Goal: Information Seeking & Learning: Learn about a topic

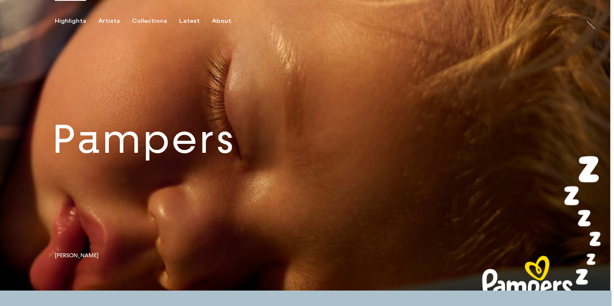
click at [151, 154] on link at bounding box center [305, 145] width 611 height 290
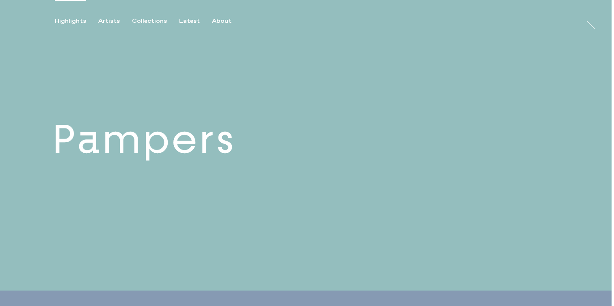
click at [119, 151] on link at bounding box center [305, 145] width 611 height 290
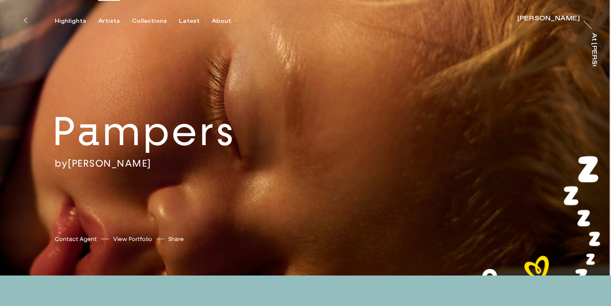
click at [107, 18] on div "Artists" at bounding box center [109, 20] width 22 height 7
click at [107, 20] on div "Artists" at bounding box center [109, 20] width 22 height 7
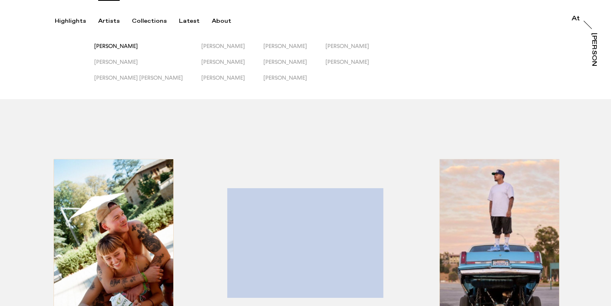
click at [136, 44] on span "[PERSON_NAME]" at bounding box center [116, 46] width 44 height 6
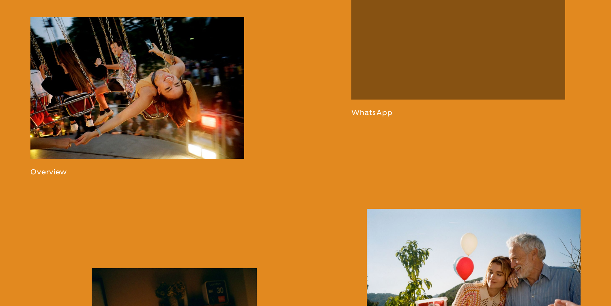
scroll to position [498, 0]
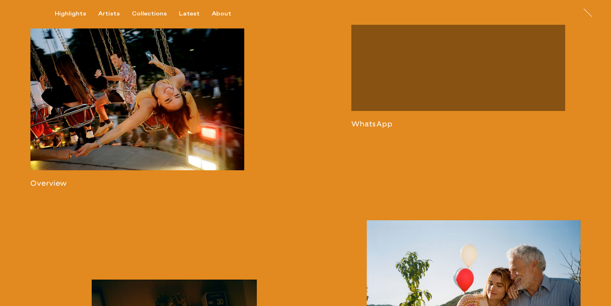
click at [168, 140] on link at bounding box center [137, 107] width 214 height 159
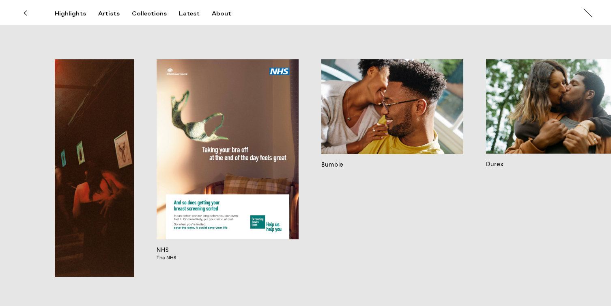
scroll to position [0, 792]
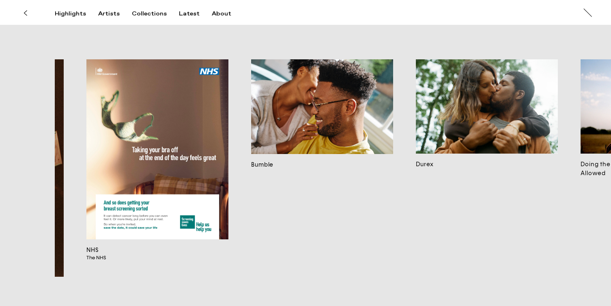
click at [352, 105] on img at bounding box center [322, 106] width 142 height 95
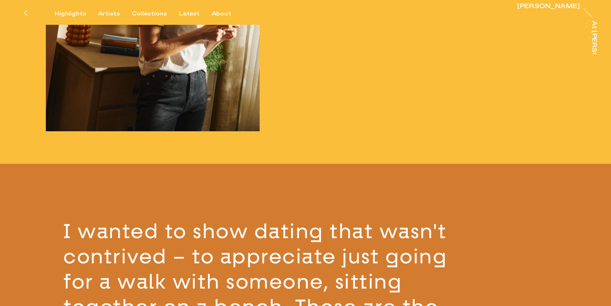
scroll to position [1071, 0]
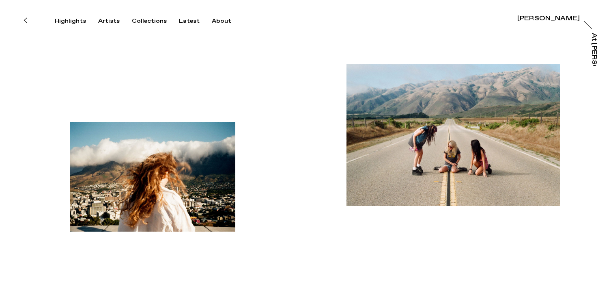
scroll to position [9, 0]
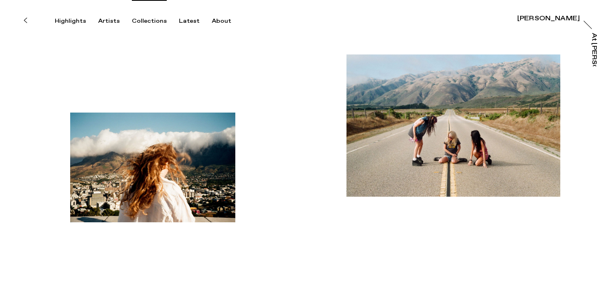
click at [149, 22] on div "Collections" at bounding box center [149, 20] width 35 height 7
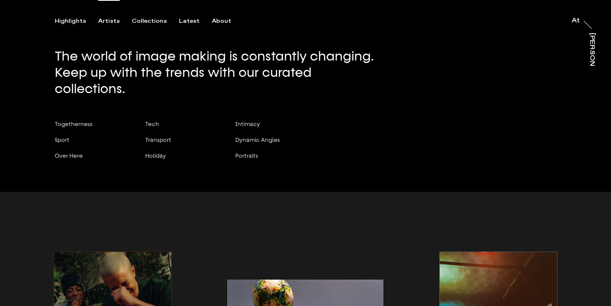
click at [104, 19] on div "Artists" at bounding box center [109, 20] width 22 height 7
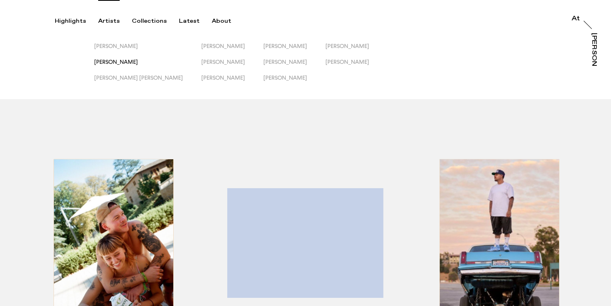
click at [112, 61] on span "[PERSON_NAME]" at bounding box center [116, 61] width 44 height 6
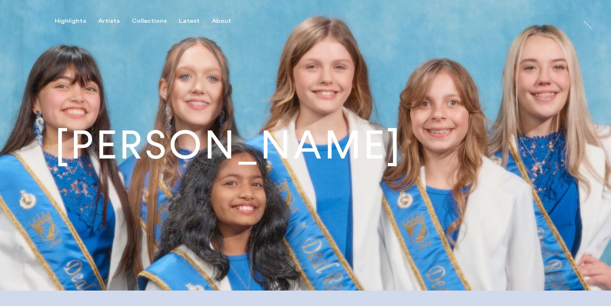
click at [112, 61] on img at bounding box center [305, 145] width 611 height 290
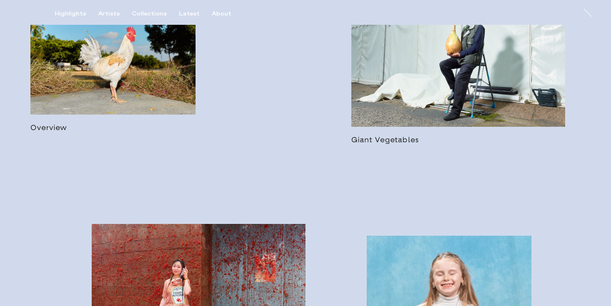
scroll to position [516, 0]
click at [126, 69] on link at bounding box center [112, 61] width 165 height 141
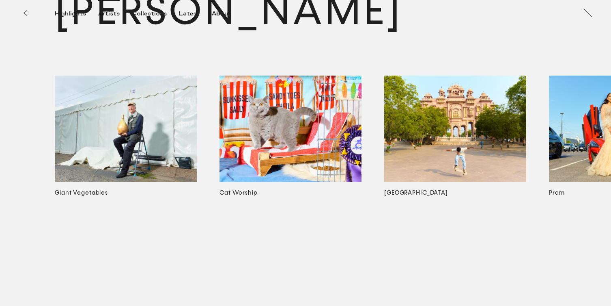
click at [103, 14] on div "Artists" at bounding box center [109, 13] width 22 height 7
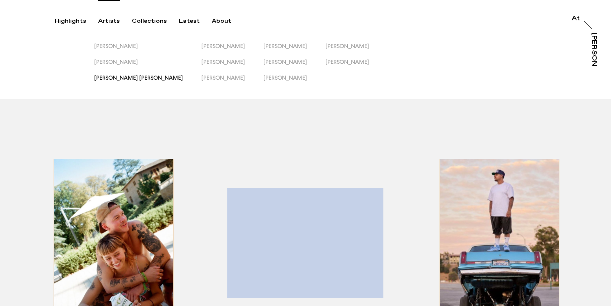
click at [114, 78] on span "[PERSON_NAME] [PERSON_NAME]" at bounding box center [138, 77] width 89 height 6
click at [114, 77] on span "[PERSON_NAME] [PERSON_NAME]" at bounding box center [138, 77] width 89 height 6
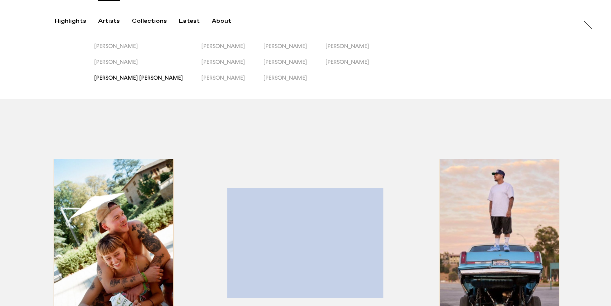
click at [114, 77] on span "[PERSON_NAME] [PERSON_NAME]" at bounding box center [138, 77] width 89 height 6
click at [201, 48] on span "[PERSON_NAME]" at bounding box center [223, 46] width 44 height 6
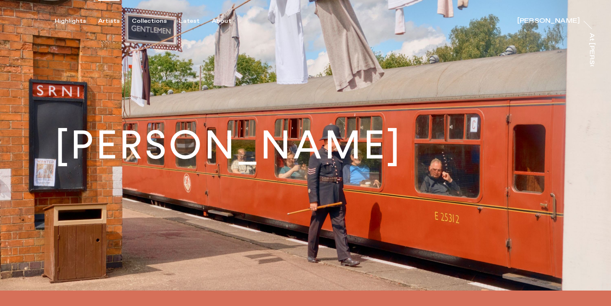
click at [115, 17] on div "Artists" at bounding box center [109, 20] width 22 height 7
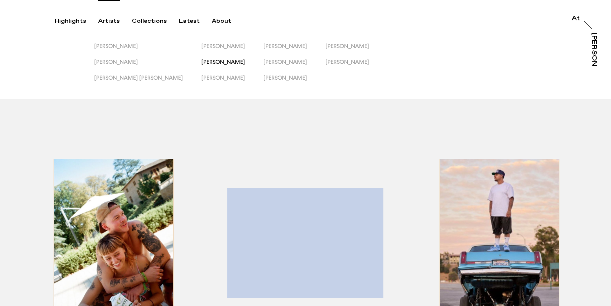
click at [201, 59] on span "[PERSON_NAME]" at bounding box center [223, 61] width 44 height 6
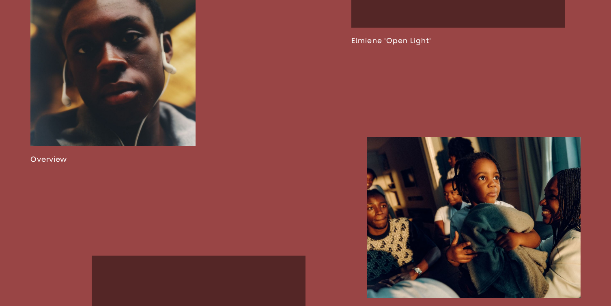
scroll to position [583, 0]
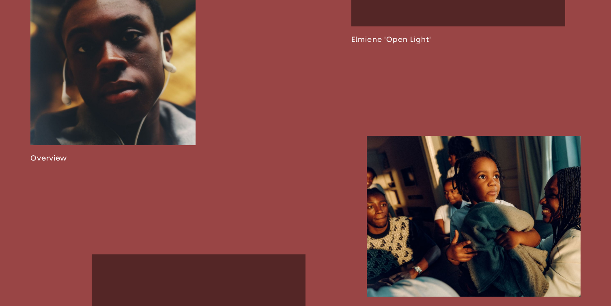
click at [153, 106] on link at bounding box center [112, 53] width 165 height 218
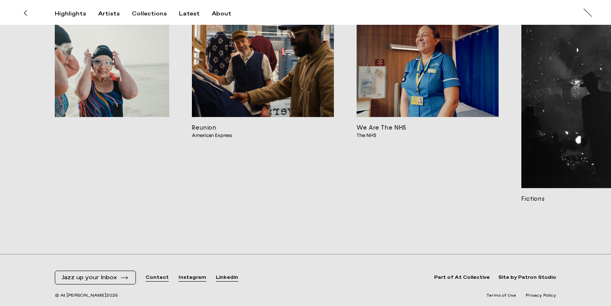
scroll to position [0, 1507]
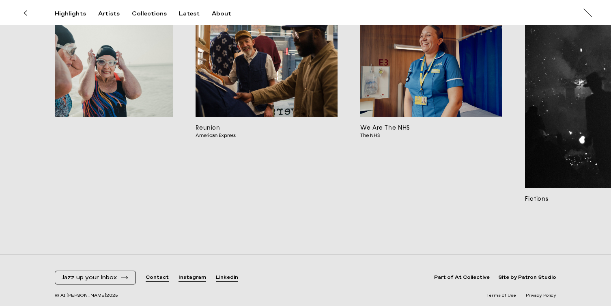
click at [334, 86] on img at bounding box center [267, 63] width 142 height 107
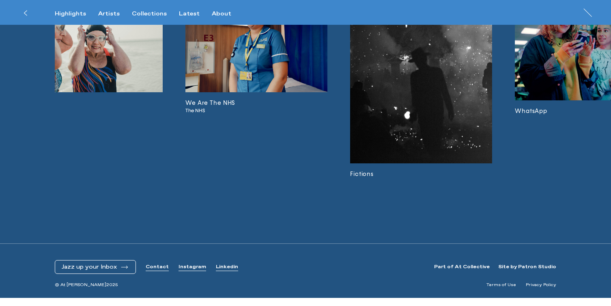
scroll to position [0, 1525]
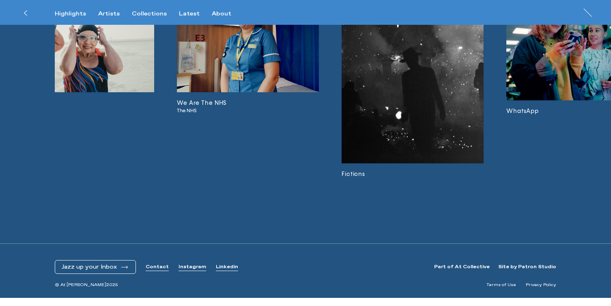
click at [275, 93] on img at bounding box center [248, 39] width 142 height 107
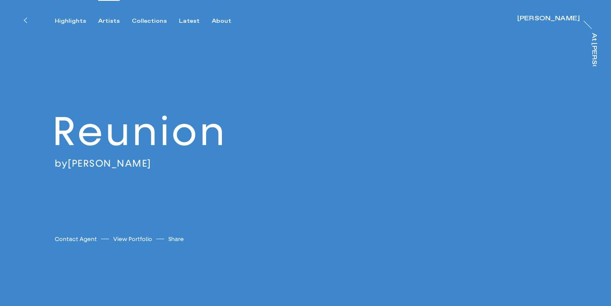
click at [110, 18] on div "Artists" at bounding box center [109, 20] width 22 height 7
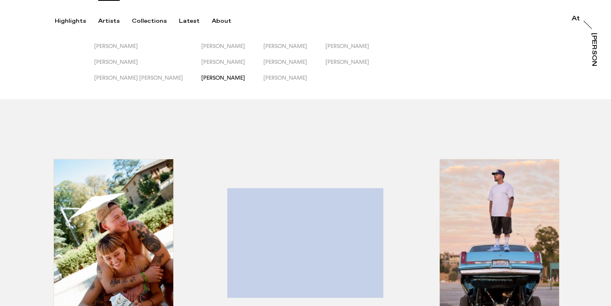
click at [201, 77] on span "[PERSON_NAME]" at bounding box center [223, 77] width 44 height 6
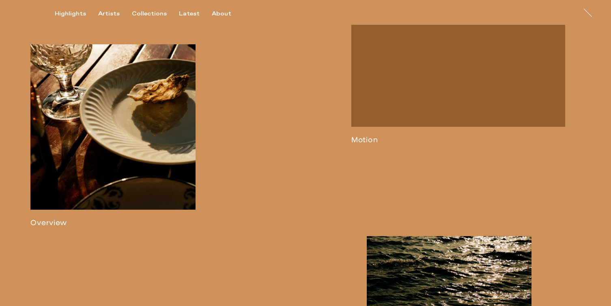
scroll to position [438, 0]
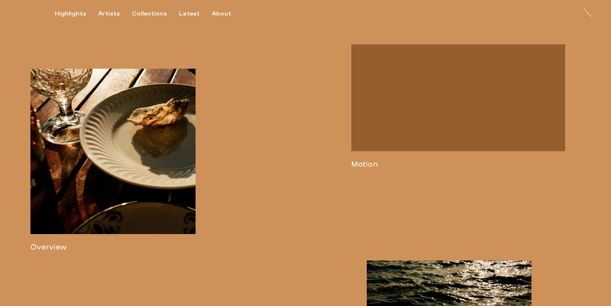
click at [102, 179] on link at bounding box center [112, 160] width 165 height 183
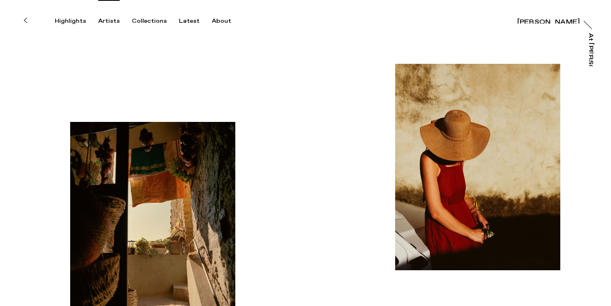
click at [109, 19] on div "Artists" at bounding box center [109, 20] width 22 height 7
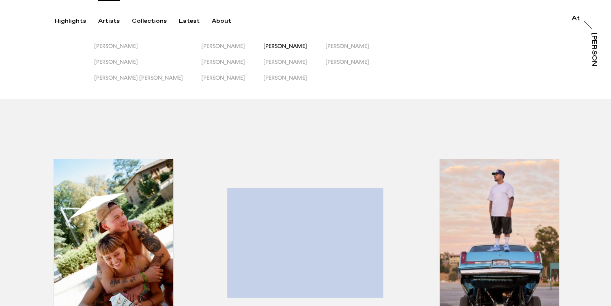
click at [263, 47] on span "[PERSON_NAME]" at bounding box center [285, 46] width 44 height 6
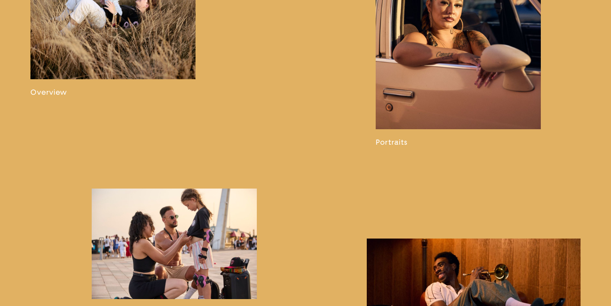
scroll to position [599, 0]
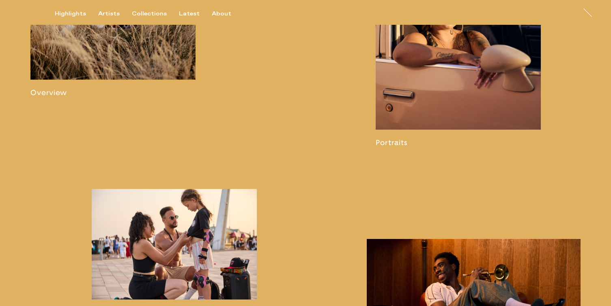
click at [144, 57] on link at bounding box center [112, 23] width 165 height 150
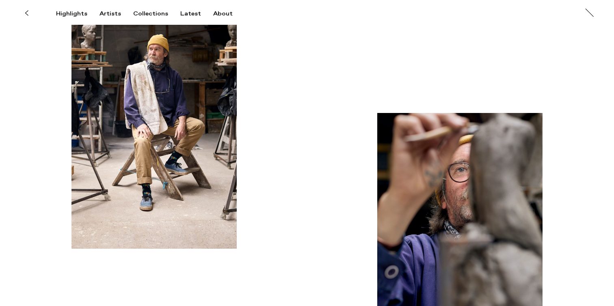
scroll to position [6274, 0]
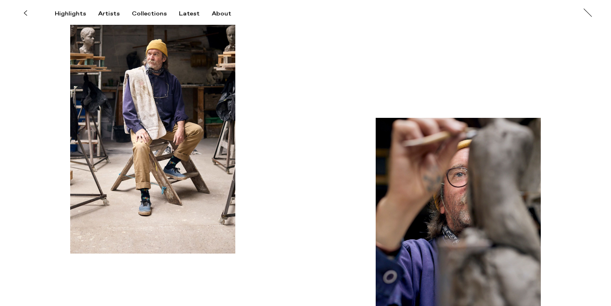
click at [172, 159] on img "button" at bounding box center [152, 130] width 165 height 248
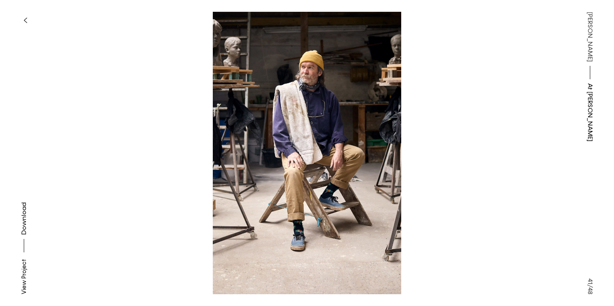
click at [366, 237] on img at bounding box center [306, 153] width 437 height 282
click at [22, 16] on button "button" at bounding box center [25, 20] width 18 height 18
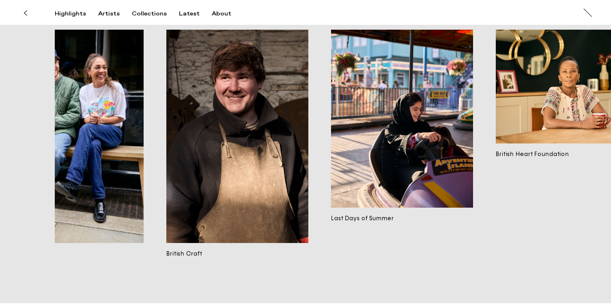
scroll to position [0, 2689]
click at [282, 156] on img at bounding box center [237, 136] width 142 height 213
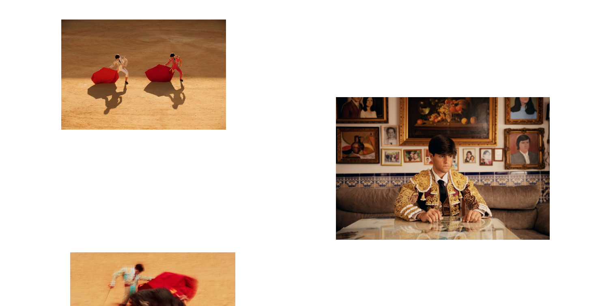
scroll to position [222, 0]
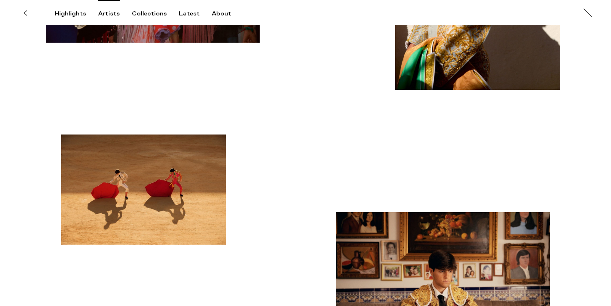
click at [106, 13] on div "Artists" at bounding box center [109, 13] width 22 height 7
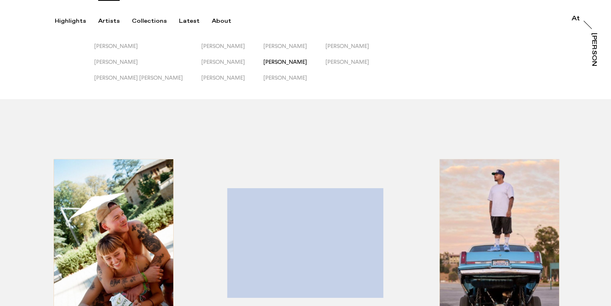
click at [263, 63] on span "[PERSON_NAME]" at bounding box center [285, 61] width 44 height 6
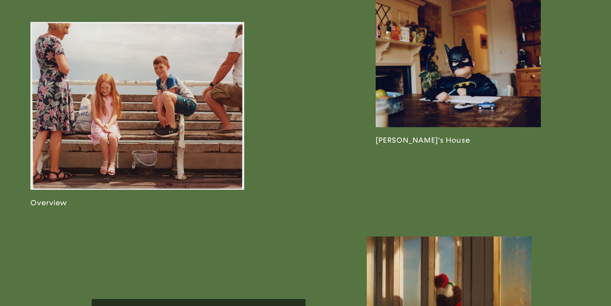
scroll to position [508, 0]
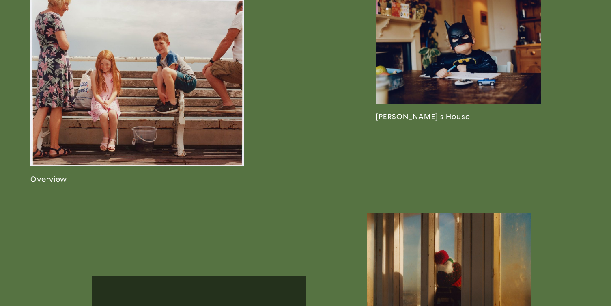
click at [164, 114] on link at bounding box center [137, 90] width 214 height 185
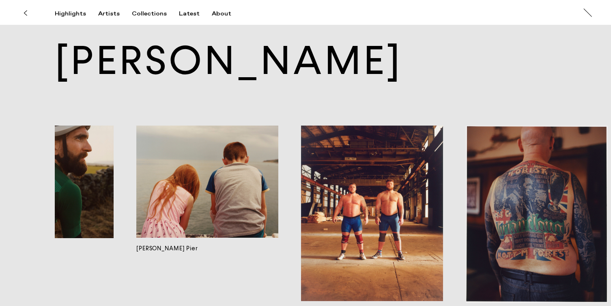
scroll to position [0, 1585]
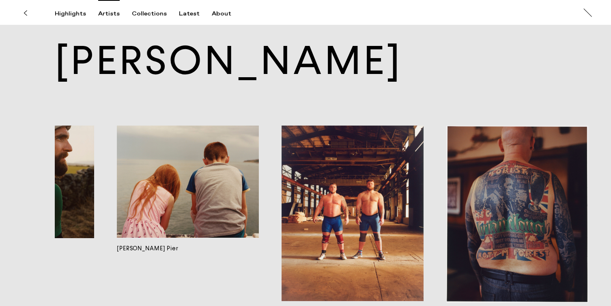
click at [108, 15] on div "Artists" at bounding box center [109, 13] width 22 height 7
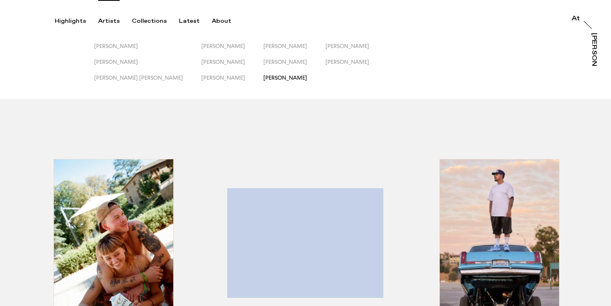
click at [263, 78] on span "[PERSON_NAME]" at bounding box center [285, 77] width 44 height 6
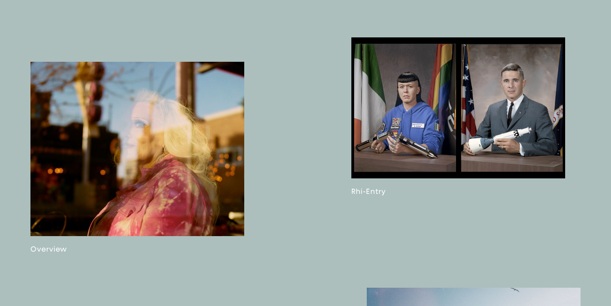
scroll to position [526, 0]
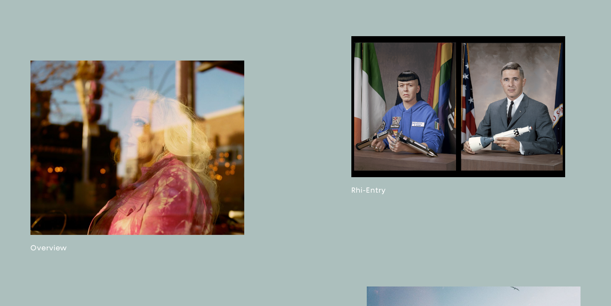
click at [153, 135] on link at bounding box center [137, 156] width 214 height 192
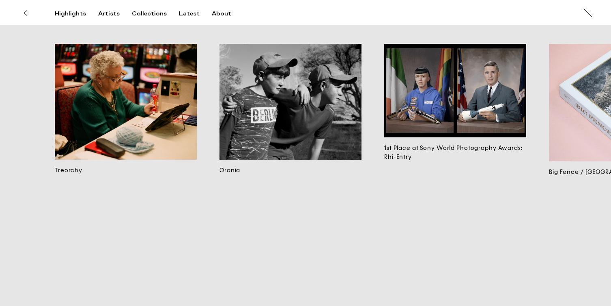
click at [171, 105] on img at bounding box center [126, 102] width 142 height 116
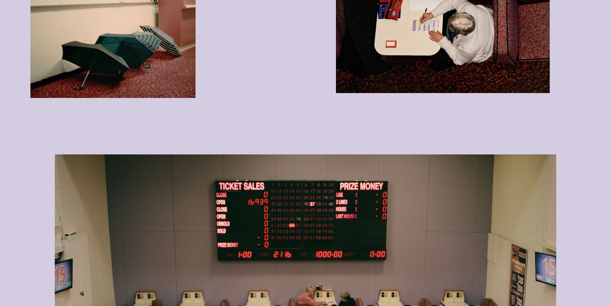
scroll to position [633, 0]
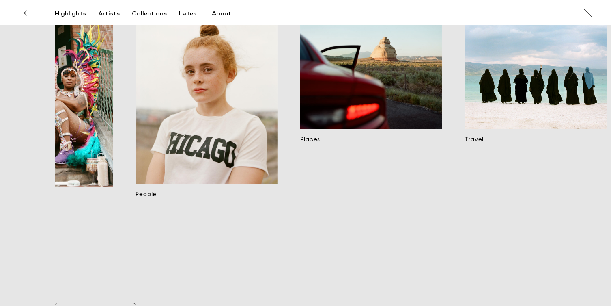
scroll to position [0, 2409]
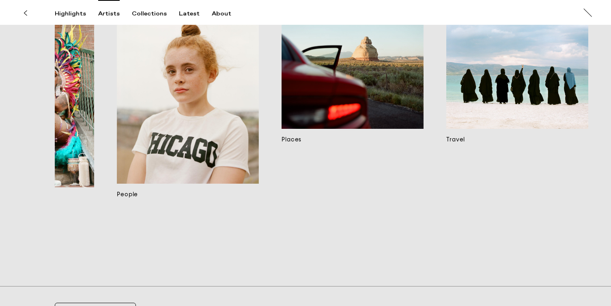
click at [108, 15] on div "Artists" at bounding box center [109, 13] width 22 height 7
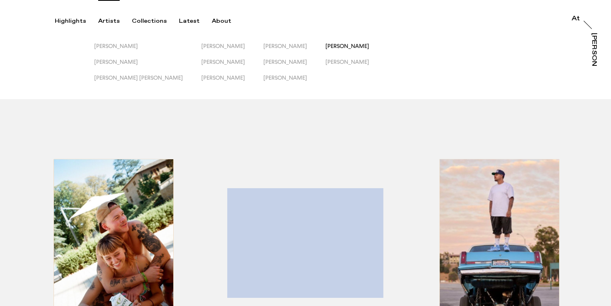
click at [327, 44] on span "[PERSON_NAME]" at bounding box center [347, 46] width 44 height 6
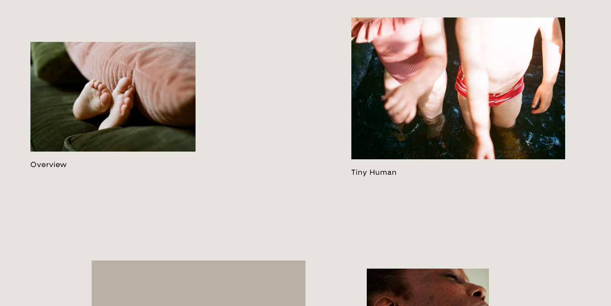
scroll to position [461, 0]
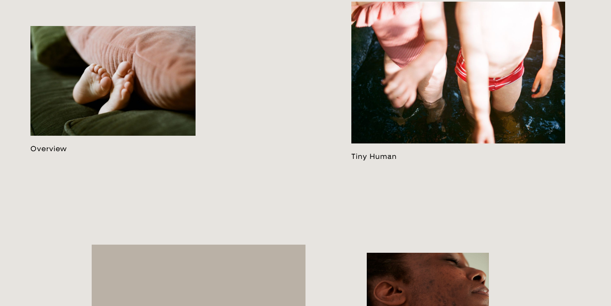
click at [129, 131] on link at bounding box center [112, 89] width 165 height 127
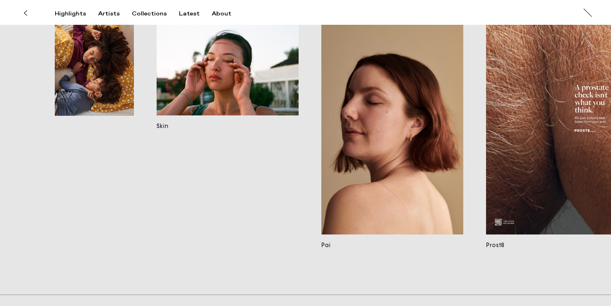
scroll to position [0, 3233]
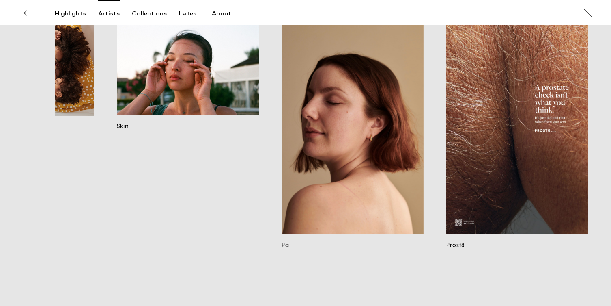
click at [102, 15] on div "Artists" at bounding box center [109, 13] width 22 height 7
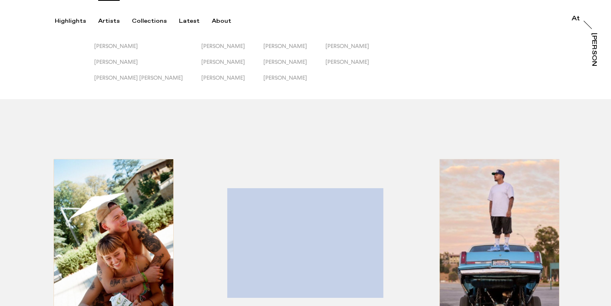
click at [325, 66] on button "[PERSON_NAME]" at bounding box center [356, 66] width 62 height 16
click at [325, 60] on span "[PERSON_NAME]" at bounding box center [347, 61] width 44 height 6
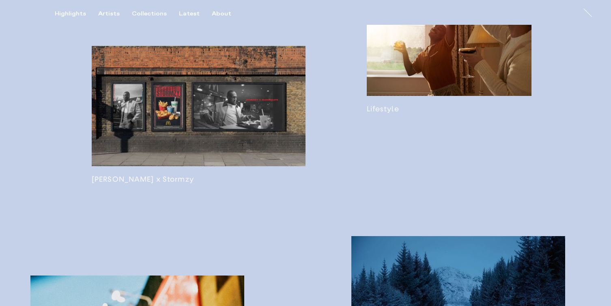
scroll to position [713, 0]
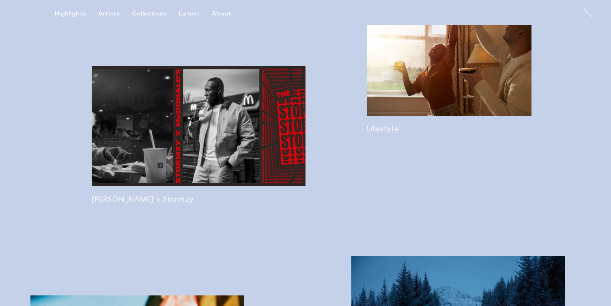
click at [429, 92] on link at bounding box center [449, 69] width 165 height 127
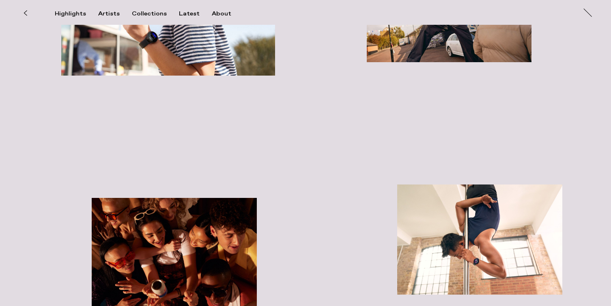
scroll to position [4089, 0]
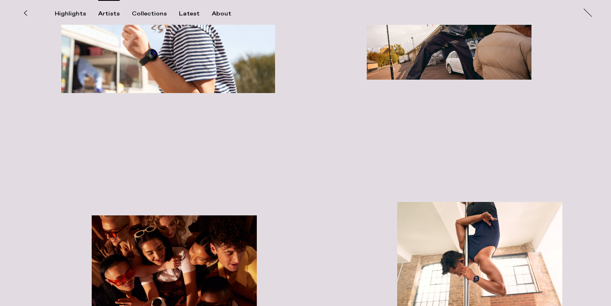
click at [109, 15] on div "Artists" at bounding box center [109, 13] width 22 height 7
